Goal: Transaction & Acquisition: Book appointment/travel/reservation

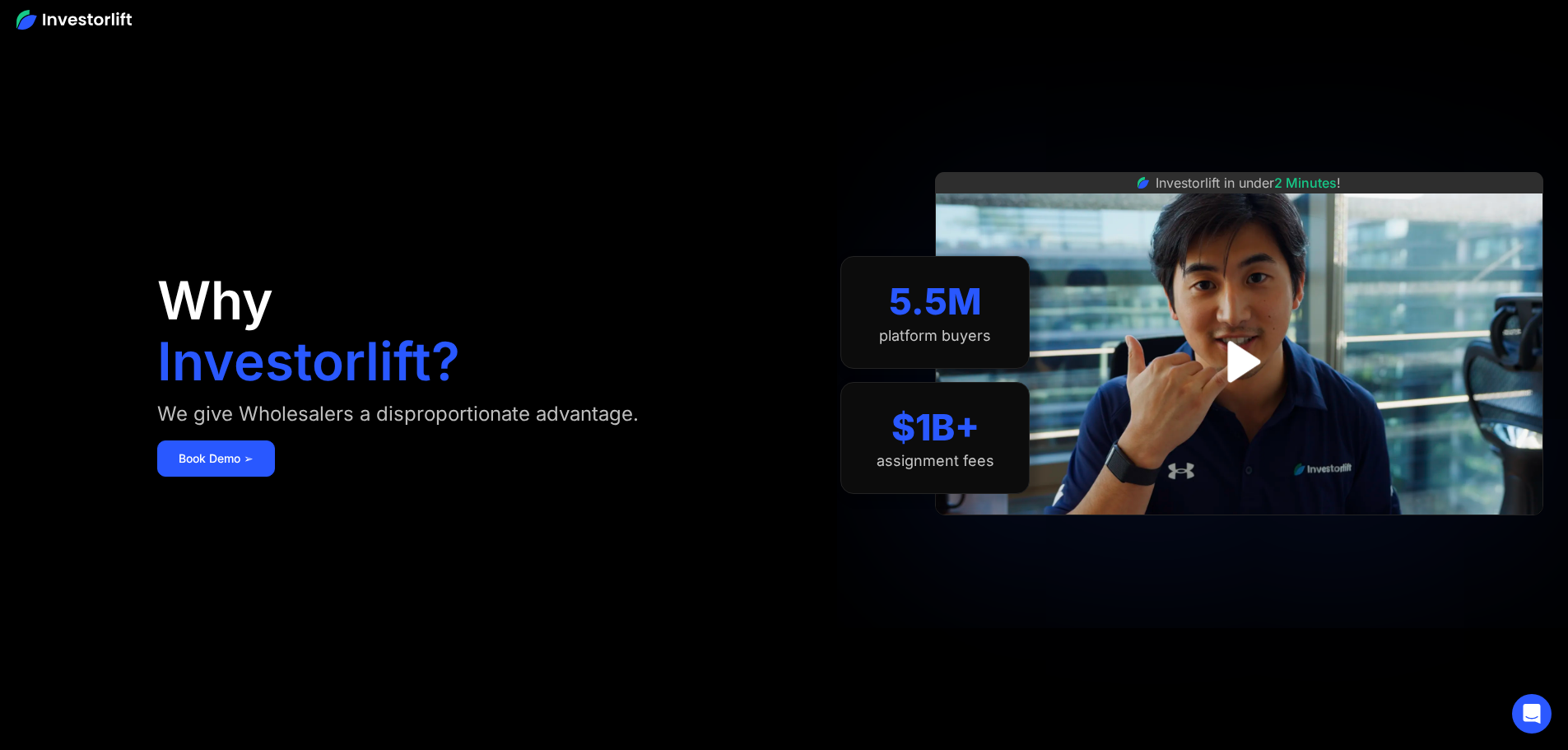
click at [106, 12] on img at bounding box center [74, 20] width 115 height 20
click at [74, 24] on img at bounding box center [74, 20] width 115 height 20
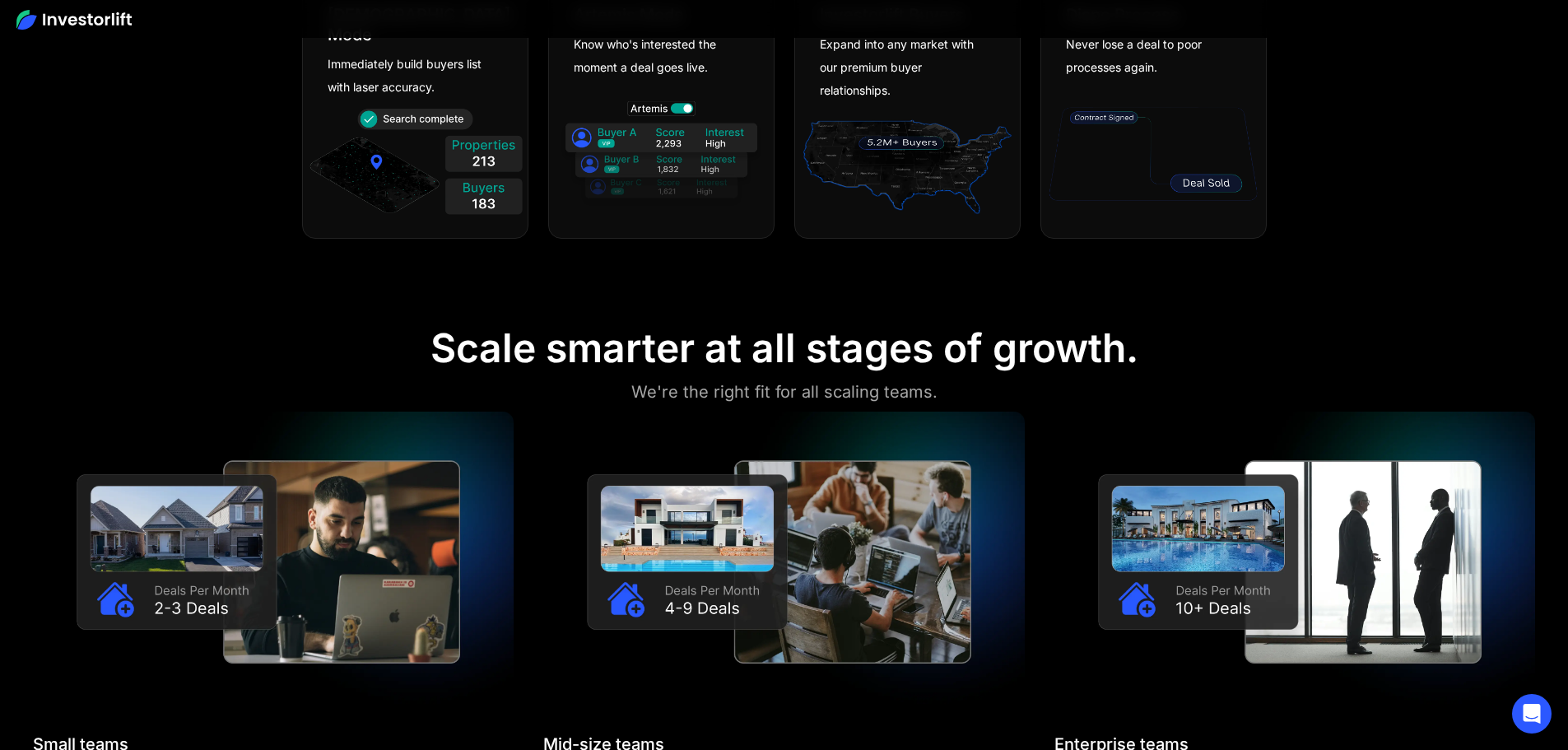
scroll to position [1070, 0]
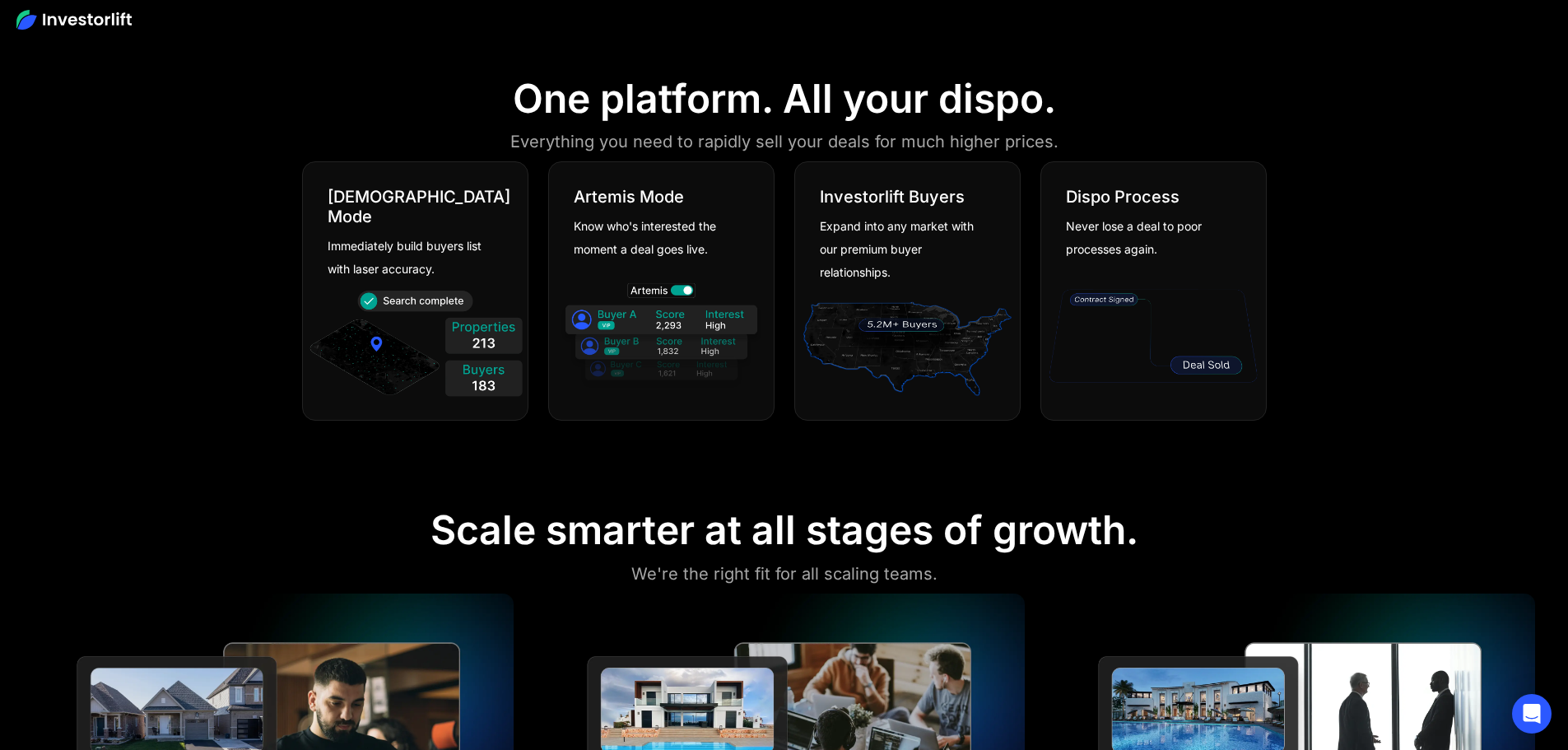
click at [938, 247] on div "Expand into any market with our premium buyer relationships." at bounding box center [901, 249] width 163 height 69
click at [712, 237] on div "Know who's interested the moment a deal goes live." at bounding box center [655, 238] width 163 height 46
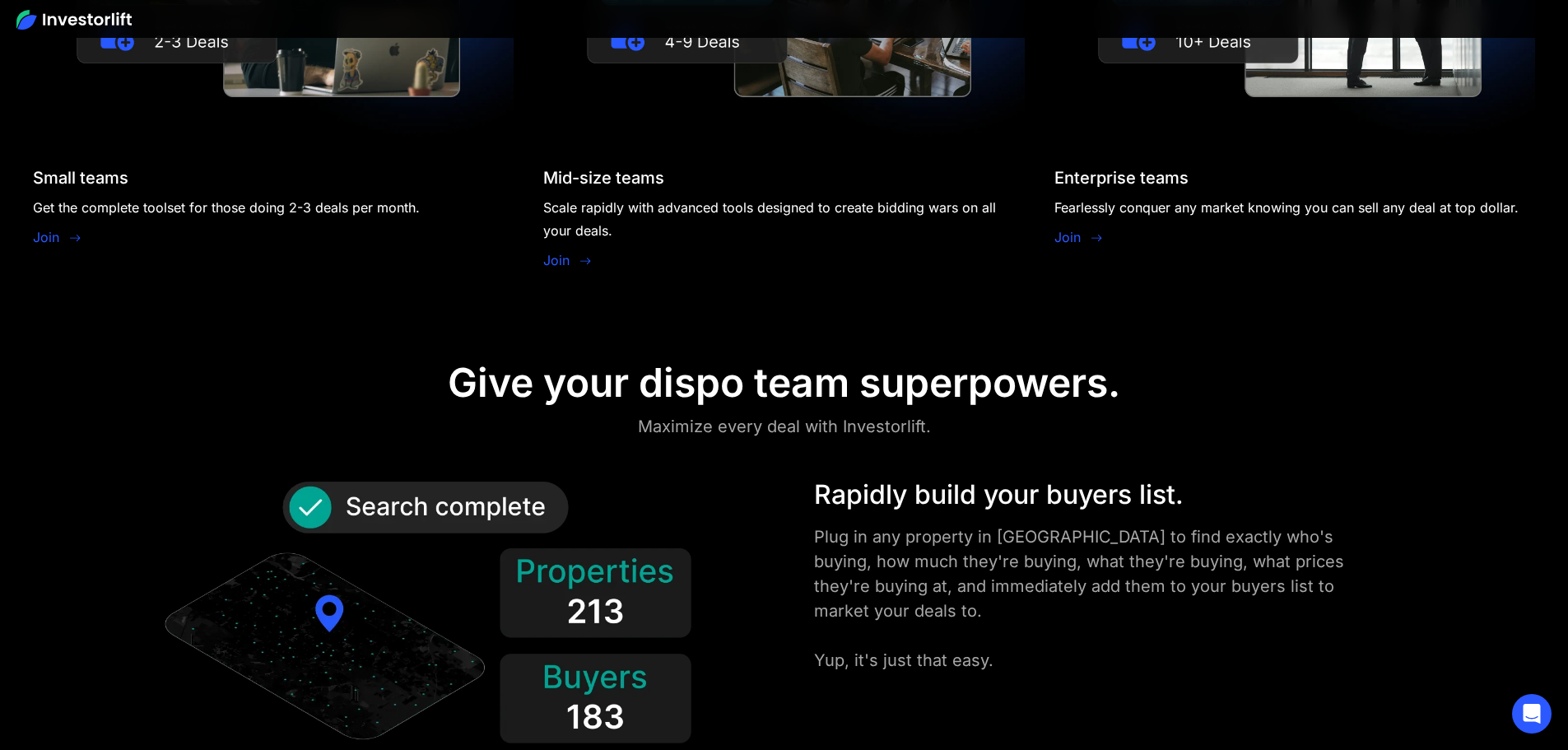
scroll to position [1564, 0]
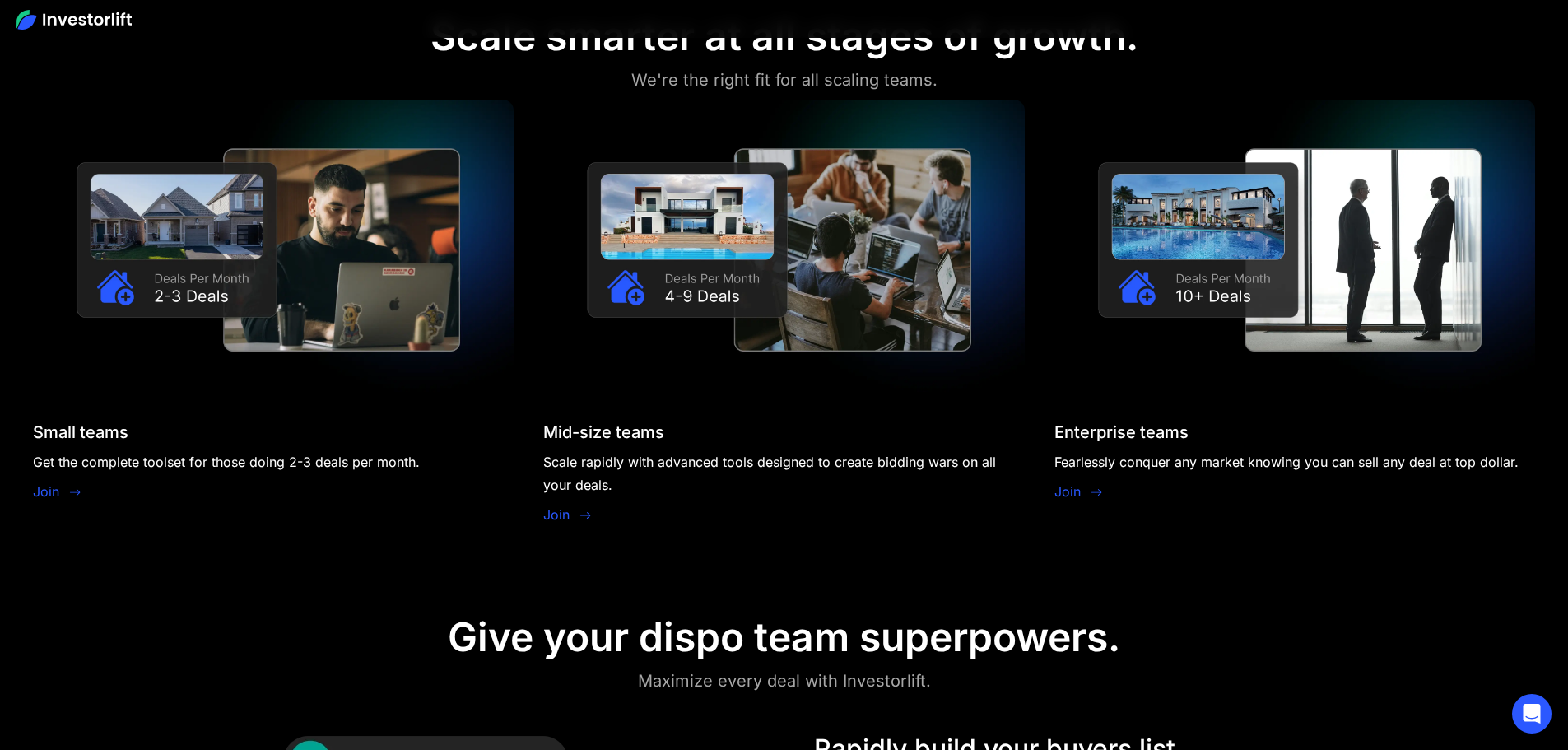
click at [59, 481] on link "Join" at bounding box center [46, 491] width 27 height 20
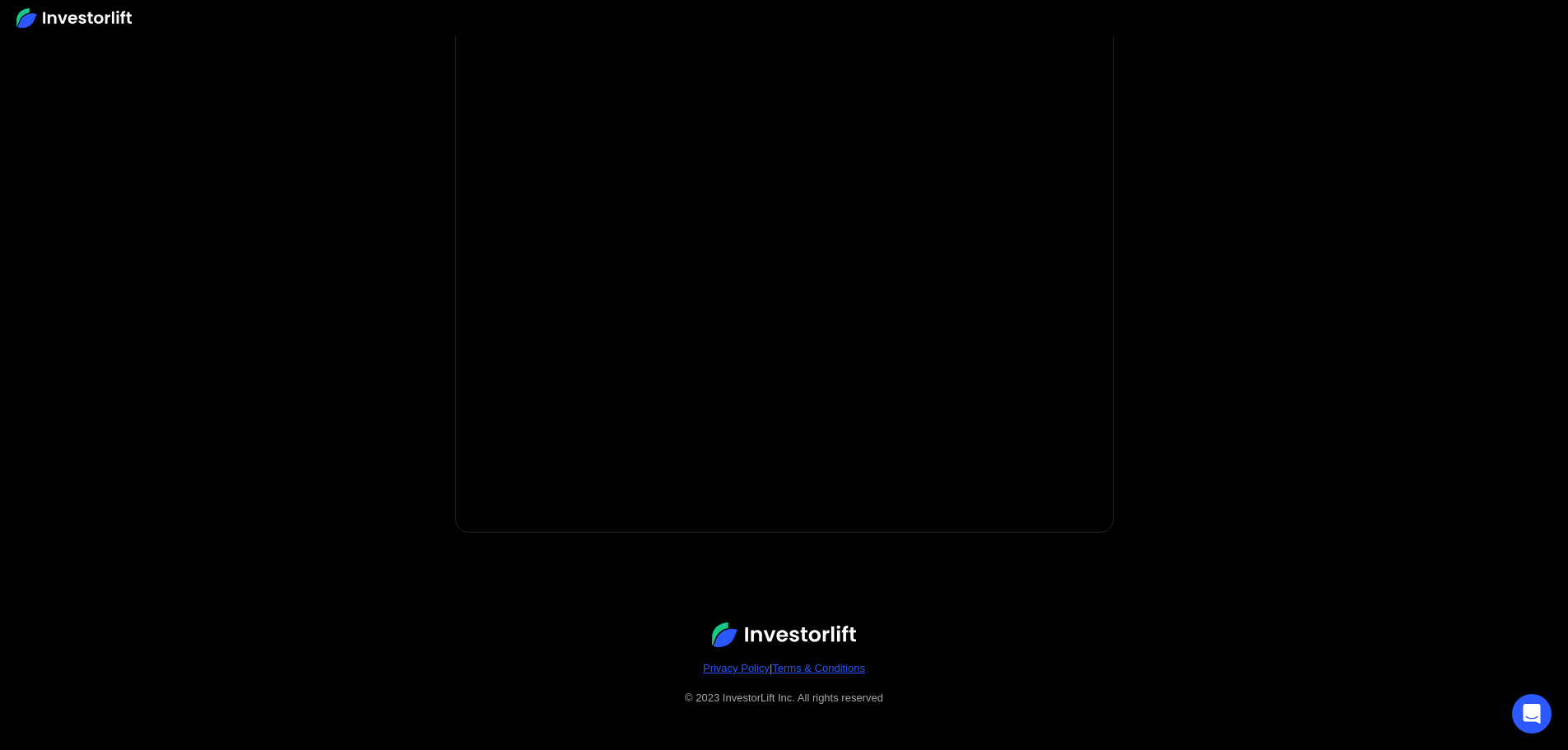
scroll to position [236, 0]
